Goal: Information Seeking & Learning: Find specific fact

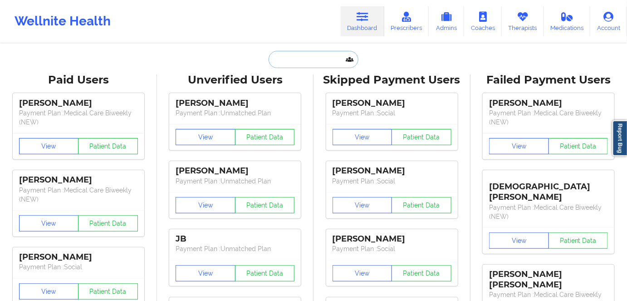
click at [302, 56] on input "text" at bounding box center [314, 59] width 90 height 17
paste input "[PERSON_NAME]"
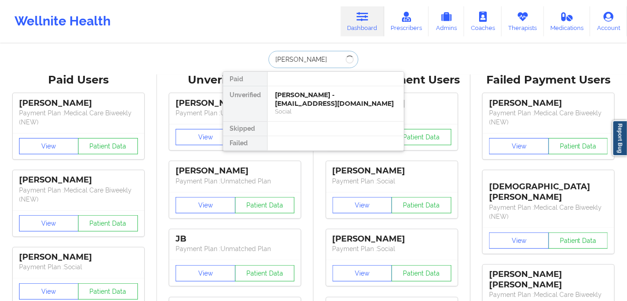
click at [299, 58] on input "[PERSON_NAME]" at bounding box center [314, 59] width 90 height 17
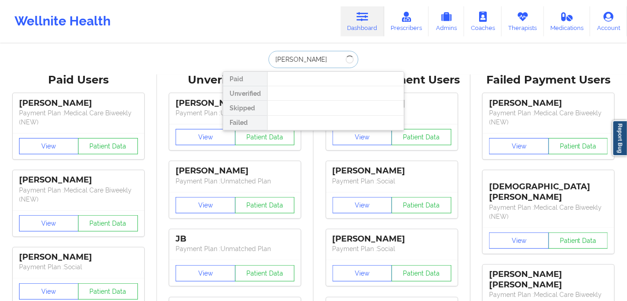
click at [330, 62] on input "[PERSON_NAME]" at bounding box center [314, 59] width 90 height 17
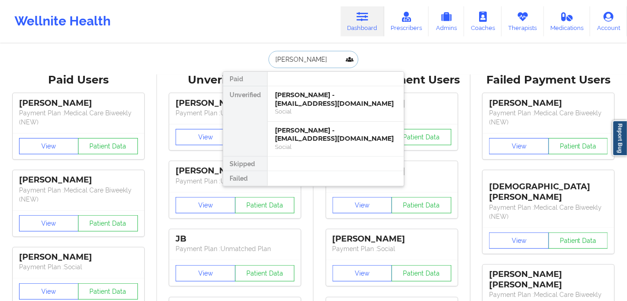
type input "[PERSON_NAME]"
click at [353, 96] on div "[PERSON_NAME] - [EMAIL_ADDRESS][DOMAIN_NAME]" at bounding box center [336, 99] width 122 height 17
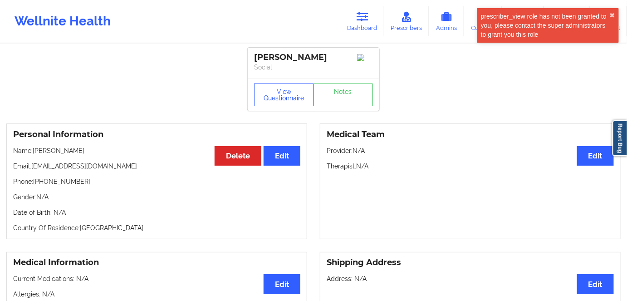
click at [282, 99] on button "View Questionnaire" at bounding box center [284, 94] width 60 height 23
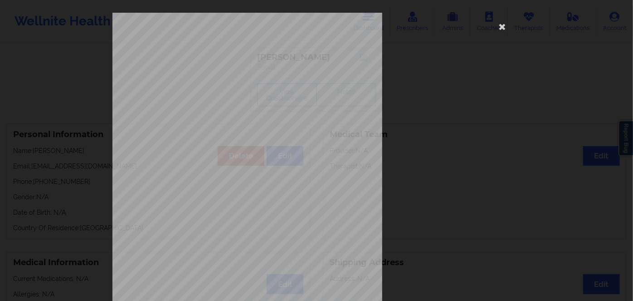
scroll to position [132, 0]
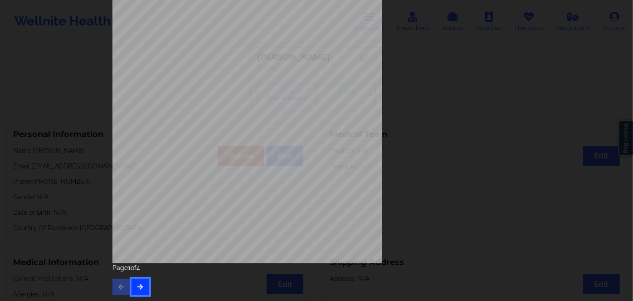
click at [137, 286] on icon "button" at bounding box center [141, 286] width 8 height 5
click at [137, 281] on button "button" at bounding box center [141, 287] width 18 height 16
click at [120, 282] on button "button" at bounding box center [122, 287] width 18 height 16
click at [119, 281] on button "button" at bounding box center [122, 287] width 18 height 16
click at [138, 290] on button "button" at bounding box center [141, 287] width 18 height 16
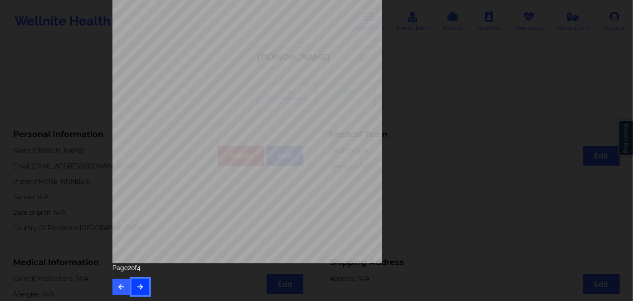
drag, startPoint x: 138, startPoint y: 290, endPoint x: 138, endPoint y: 284, distance: 5.9
click at [138, 289] on button "button" at bounding box center [141, 287] width 18 height 16
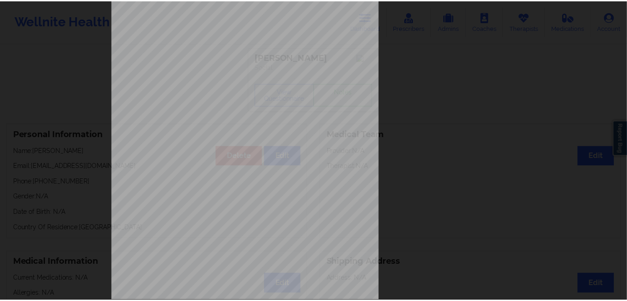
scroll to position [0, 0]
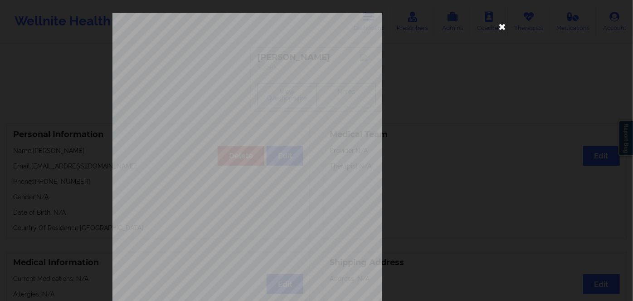
click at [499, 27] on icon at bounding box center [502, 26] width 15 height 15
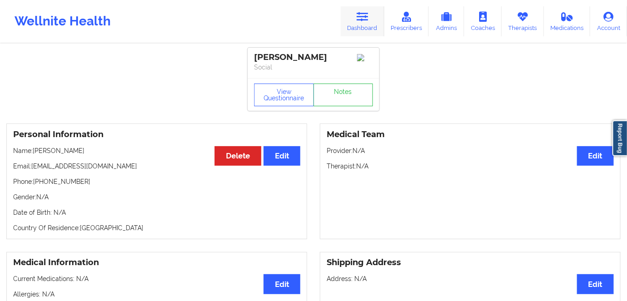
click at [364, 21] on icon at bounding box center [363, 17] width 12 height 10
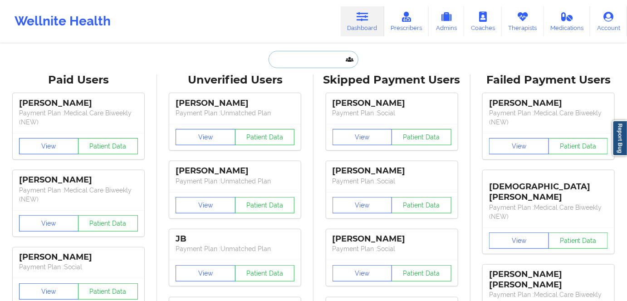
click at [290, 63] on input "text" at bounding box center [314, 59] width 90 height 17
paste input "[PHONE_NUMBER]"
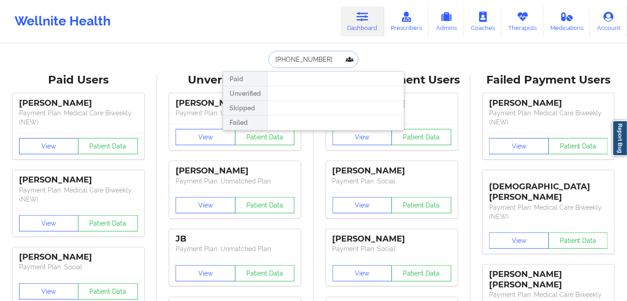
drag, startPoint x: 321, startPoint y: 54, endPoint x: 236, endPoint y: 55, distance: 84.8
click at [236, 55] on div "[PHONE_NUMBER] Paid Unverified Skipped Failed" at bounding box center [313, 59] width 181 height 17
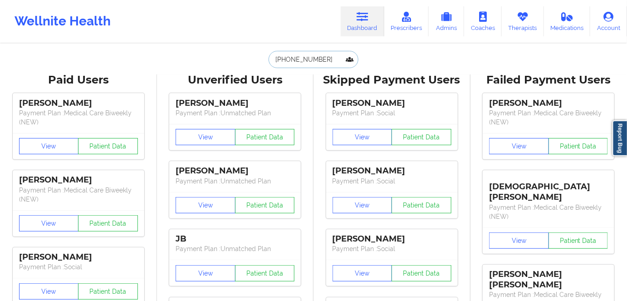
paste input "[PERSON_NAME]"
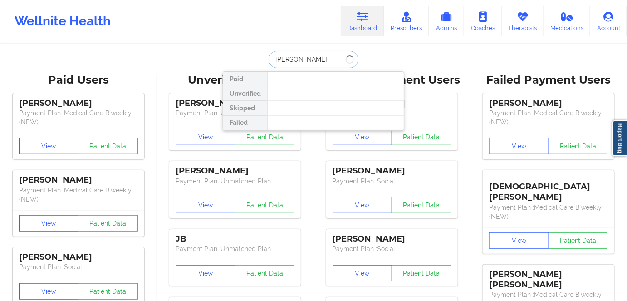
click at [298, 57] on input "[PERSON_NAME]" at bounding box center [314, 59] width 90 height 17
click at [314, 52] on input "[PERSON_NAME]" at bounding box center [314, 59] width 90 height 17
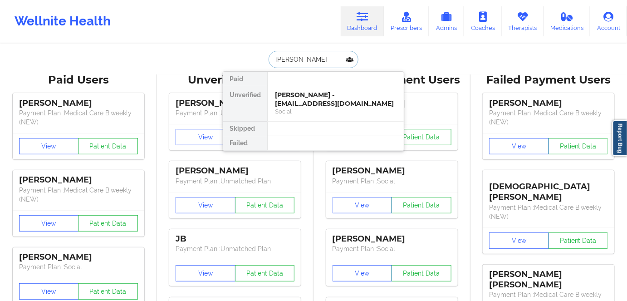
type input "[PERSON_NAME]"
click at [324, 104] on div "[PERSON_NAME] - [EMAIL_ADDRESS][DOMAIN_NAME]" at bounding box center [336, 99] width 122 height 17
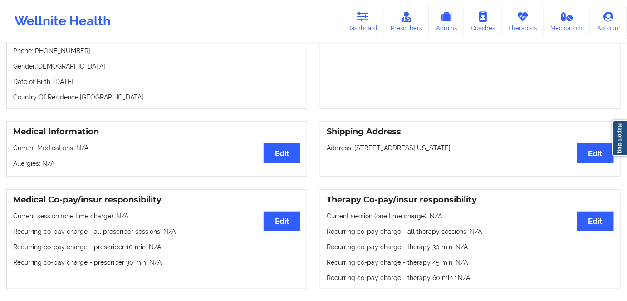
scroll to position [82, 0]
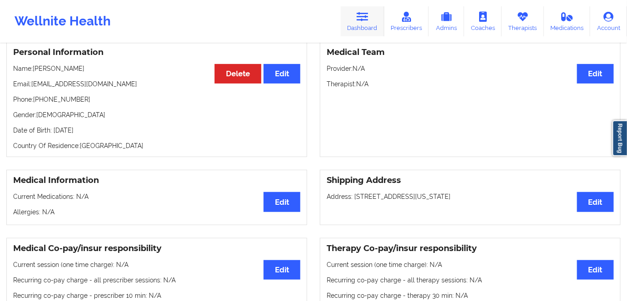
click at [367, 22] on link "Dashboard" at bounding box center [363, 21] width 44 height 30
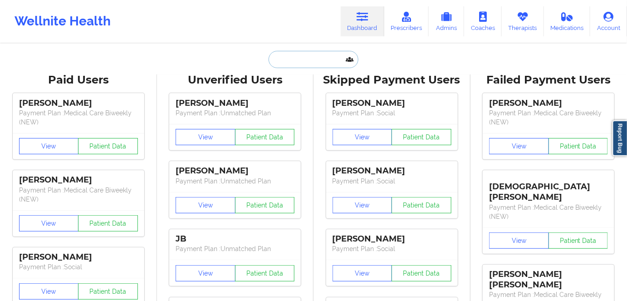
click at [287, 62] on input "text" at bounding box center [314, 59] width 90 height 17
paste input "[PERSON_NAME]"
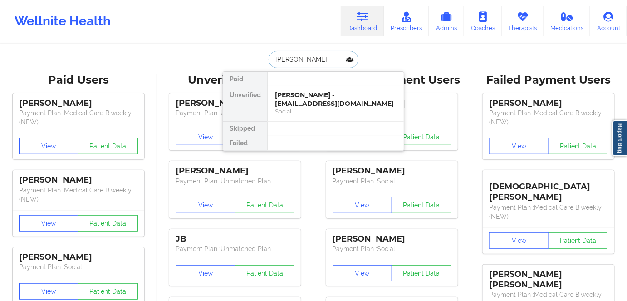
click at [308, 62] on input "[PERSON_NAME]" at bounding box center [314, 59] width 90 height 17
type input "[PERSON_NAME]"
click at [335, 107] on div "[PERSON_NAME] - [EMAIL_ADDRESS][DOMAIN_NAME]" at bounding box center [336, 99] width 122 height 17
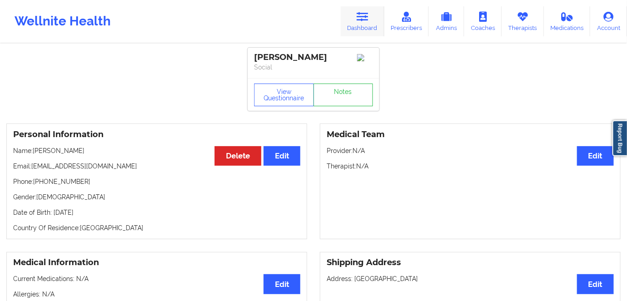
click at [364, 12] on icon at bounding box center [363, 17] width 12 height 10
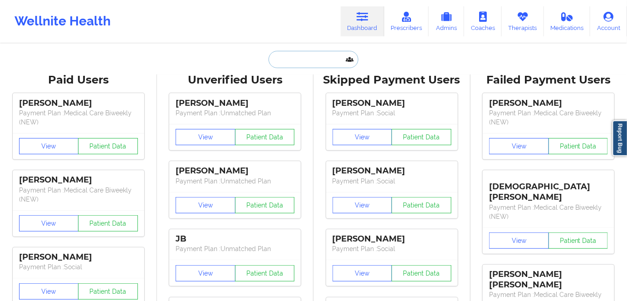
click at [295, 64] on input "text" at bounding box center [314, 59] width 90 height 17
paste input "[PERSON_NAME]"
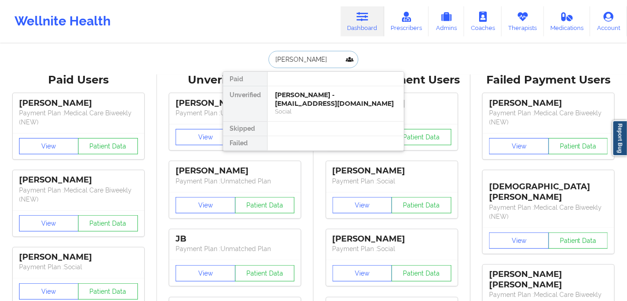
click at [295, 57] on input "[PERSON_NAME]" at bounding box center [314, 59] width 90 height 17
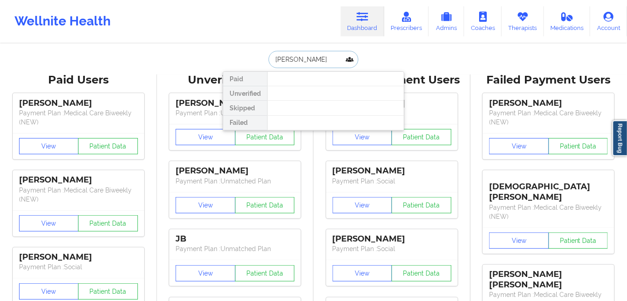
click at [324, 59] on input "[PERSON_NAME]" at bounding box center [314, 59] width 90 height 17
drag, startPoint x: 272, startPoint y: 55, endPoint x: 285, endPoint y: 61, distance: 14.0
click at [272, 56] on input "[PERSON_NAME]" at bounding box center [314, 59] width 90 height 17
type input "[PERSON_NAME]"
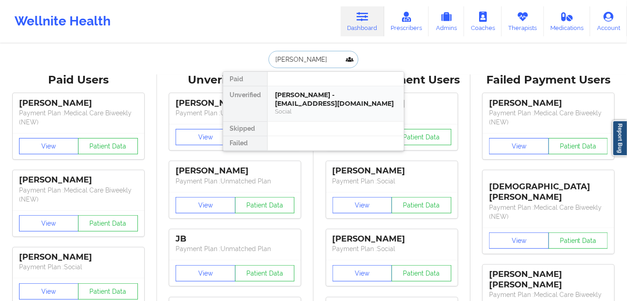
click at [312, 98] on div "[PERSON_NAME] - [EMAIL_ADDRESS][DOMAIN_NAME]" at bounding box center [336, 99] width 122 height 17
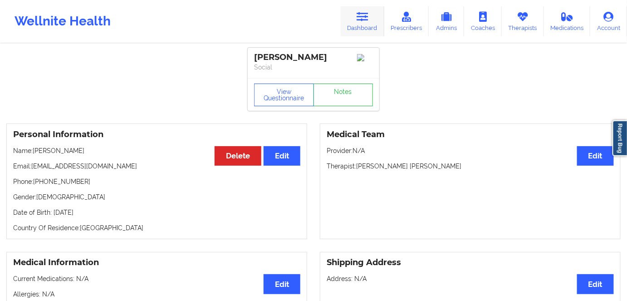
click at [356, 30] on link "Dashboard" at bounding box center [363, 21] width 44 height 30
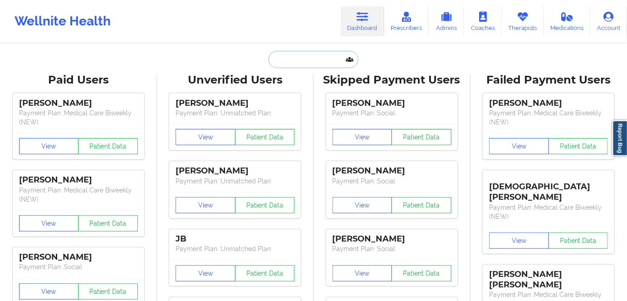
click at [285, 60] on input "text" at bounding box center [314, 59] width 90 height 17
paste input "[PERSON_NAME] [PERSON_NAME]"
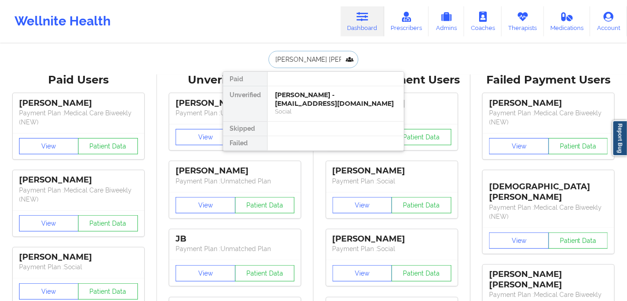
click at [305, 59] on input "[PERSON_NAME] [PERSON_NAME]" at bounding box center [314, 59] width 90 height 17
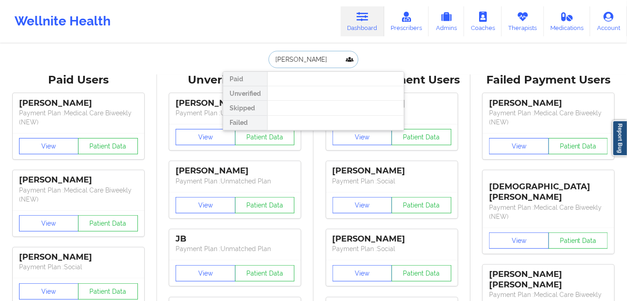
type input "[PERSON_NAME] [PERSON_NAME]"
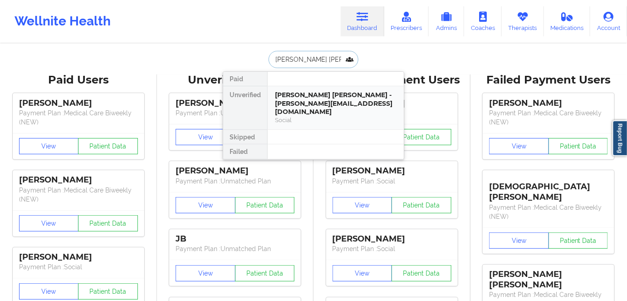
click at [325, 100] on div "[PERSON_NAME] [PERSON_NAME] - [PERSON_NAME][EMAIL_ADDRESS][DOMAIN_NAME]" at bounding box center [336, 103] width 122 height 25
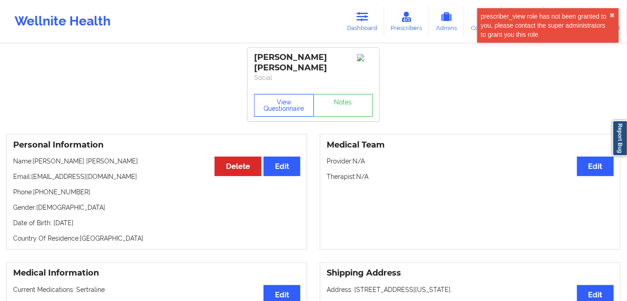
click at [288, 98] on button "View Questionnaire" at bounding box center [284, 105] width 60 height 23
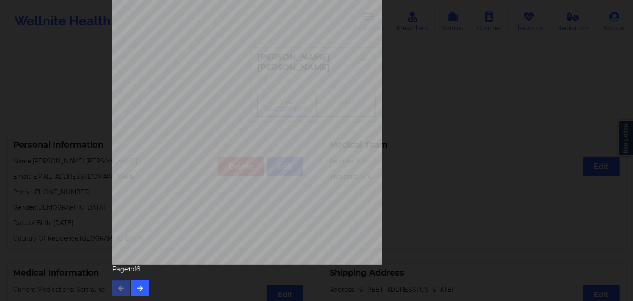
scroll to position [132, 0]
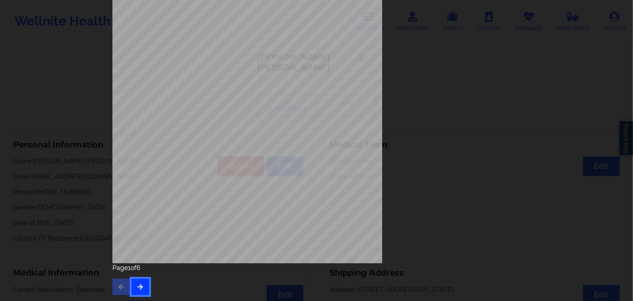
drag, startPoint x: 133, startPoint y: 285, endPoint x: 138, endPoint y: 283, distance: 5.5
click at [135, 285] on button "button" at bounding box center [141, 287] width 18 height 16
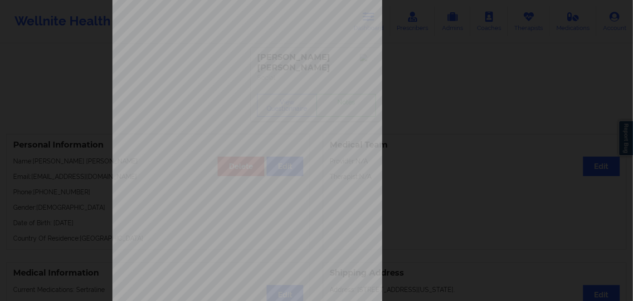
scroll to position [123, 0]
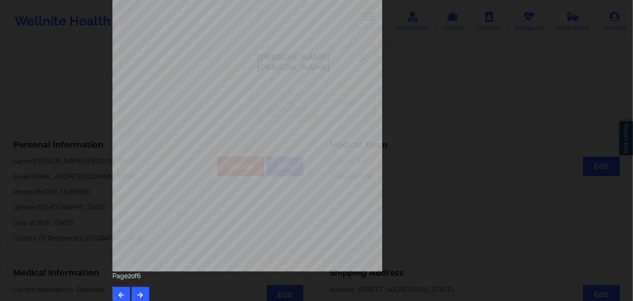
click at [138, 284] on div "Page 2 of 6" at bounding box center [317, 287] width 408 height 32
click at [139, 292] on icon "button" at bounding box center [141, 294] width 8 height 5
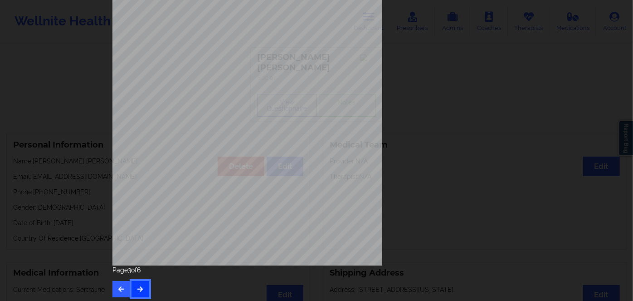
scroll to position [132, 0]
click at [137, 288] on icon "button" at bounding box center [141, 286] width 8 height 5
click at [140, 279] on button "button" at bounding box center [141, 287] width 18 height 16
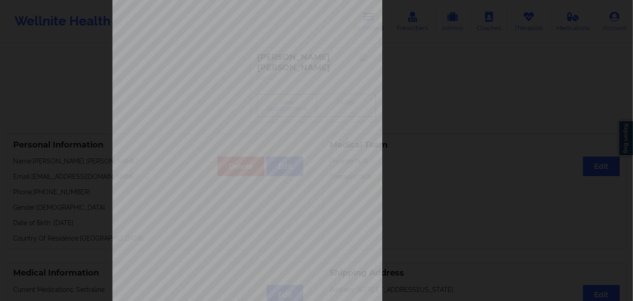
scroll to position [123, 0]
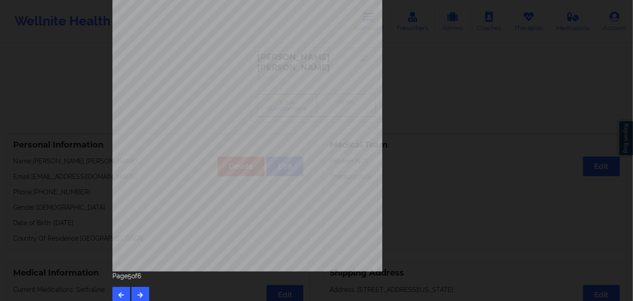
click at [213, 137] on span "Xeh909518760" at bounding box center [221, 136] width 28 height 4
copy span "Xeh909518760"
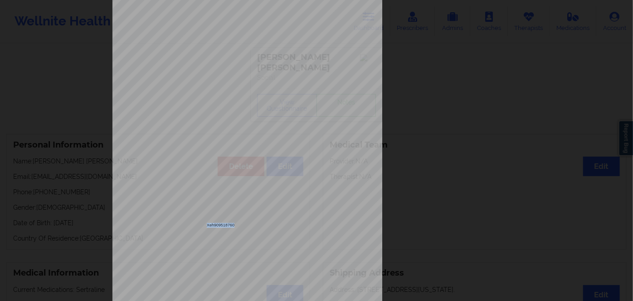
scroll to position [0, 0]
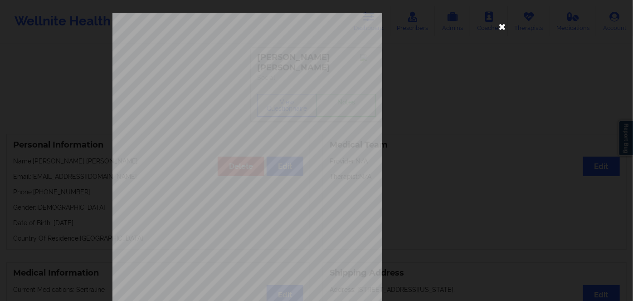
click at [506, 24] on icon at bounding box center [502, 26] width 15 height 15
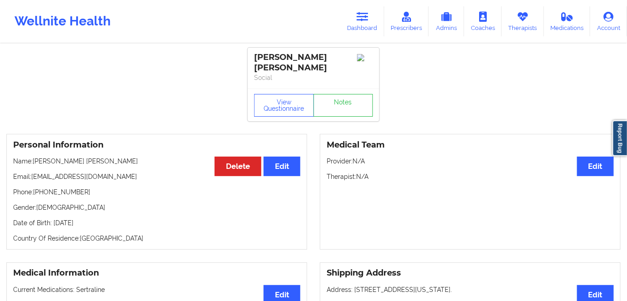
click at [87, 218] on p "Date of Birth: [DEMOGRAPHIC_DATA]" at bounding box center [156, 222] width 287 height 9
click at [90, 218] on p "Date of Birth: [DEMOGRAPHIC_DATA]" at bounding box center [156, 222] width 287 height 9
copy p "1985"
drag, startPoint x: 73, startPoint y: 155, endPoint x: 35, endPoint y: 155, distance: 37.7
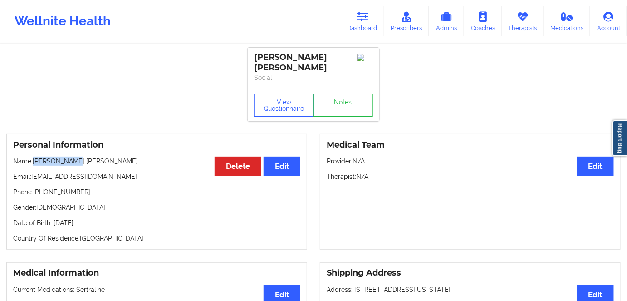
click at [35, 157] on p "Name: [PERSON_NAME] [PERSON_NAME]" at bounding box center [156, 161] width 287 height 9
copy p "[PERSON_NAME] [PERSON_NAME]"
click at [366, 13] on icon at bounding box center [363, 17] width 12 height 10
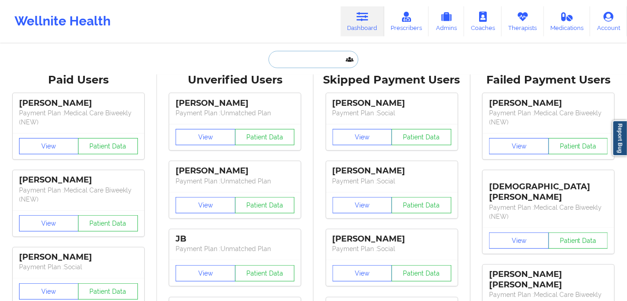
click at [270, 59] on input "text" at bounding box center [314, 59] width 90 height 17
paste input "[PERSON_NAME]"
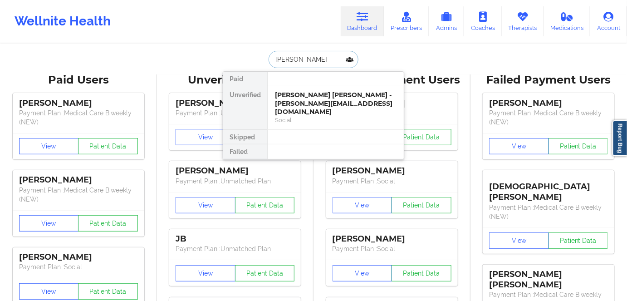
click at [294, 61] on input "[PERSON_NAME]" at bounding box center [314, 59] width 90 height 17
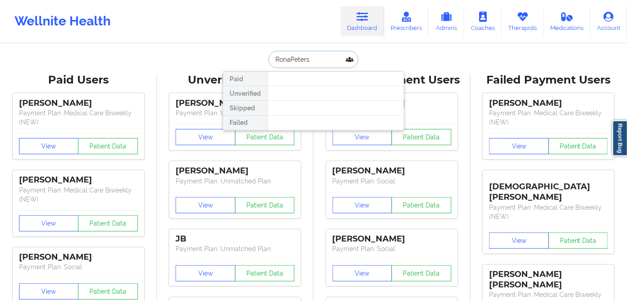
type input "[PERSON_NAME]"
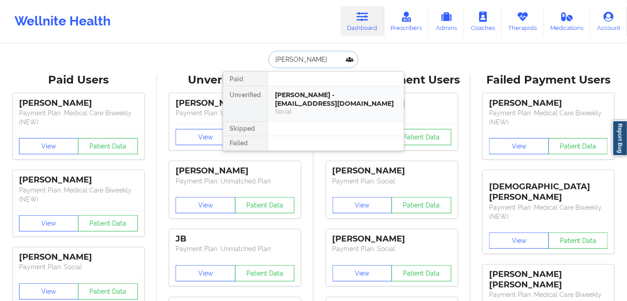
click at [303, 101] on div "[PERSON_NAME] - [EMAIL_ADDRESS][DOMAIN_NAME]" at bounding box center [336, 99] width 122 height 17
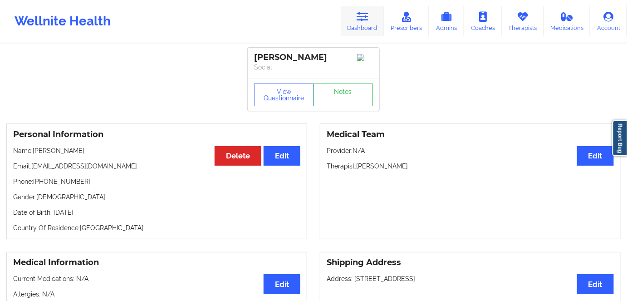
click at [367, 23] on link "Dashboard" at bounding box center [363, 21] width 44 height 30
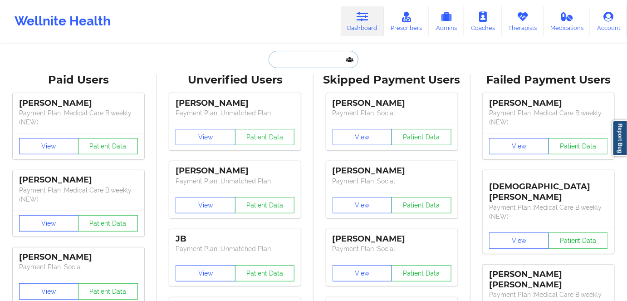
click at [297, 59] on input "text" at bounding box center [314, 59] width 90 height 17
paste input "[PERSON_NAME]"
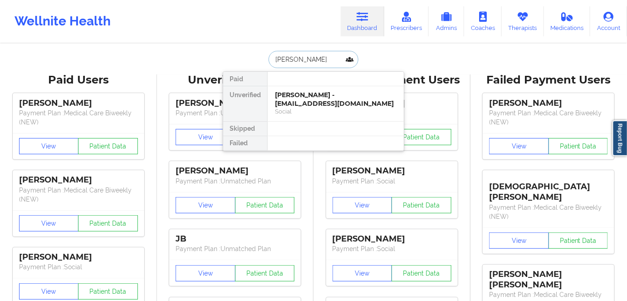
click at [300, 55] on input "[PERSON_NAME]" at bounding box center [314, 59] width 90 height 17
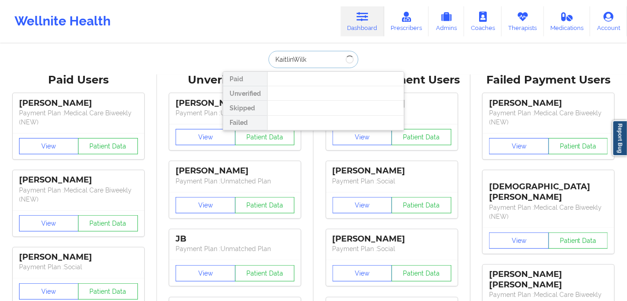
type input "[PERSON_NAME]"
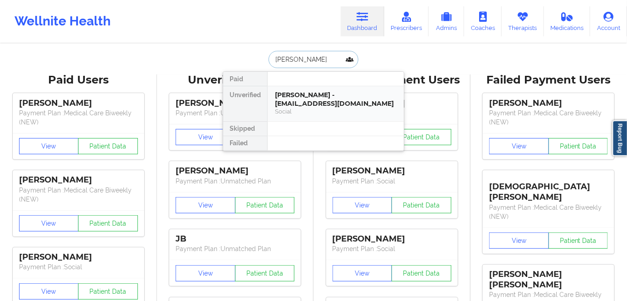
click at [308, 108] on div "Social" at bounding box center [336, 112] width 122 height 8
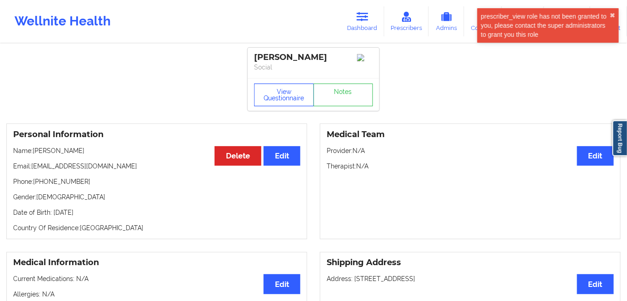
click at [288, 94] on button "View Questionnaire" at bounding box center [284, 94] width 60 height 23
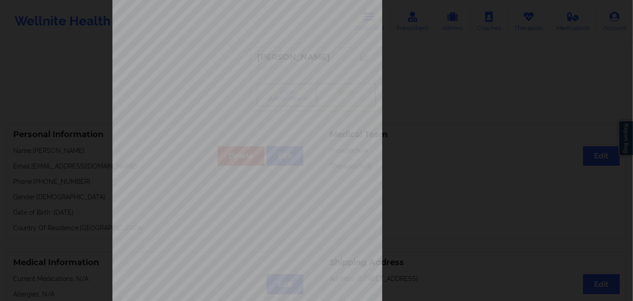
scroll to position [132, 0]
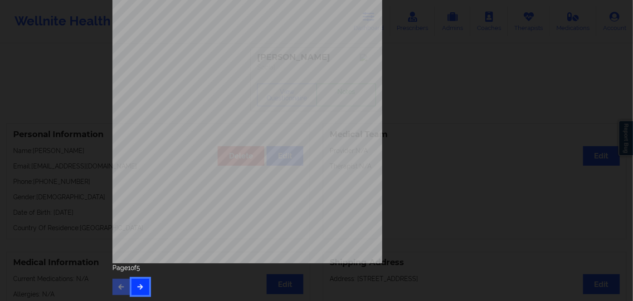
click at [140, 284] on icon "button" at bounding box center [141, 286] width 8 height 5
click at [138, 284] on icon "button" at bounding box center [141, 286] width 8 height 5
click at [142, 282] on button "button" at bounding box center [141, 287] width 18 height 16
click at [208, 148] on span "U9672257202" at bounding box center [220, 150] width 26 height 4
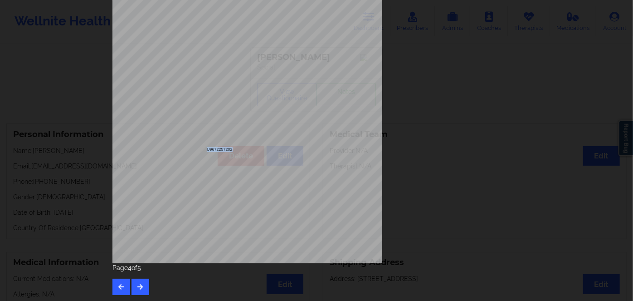
copy span "U9672257202"
